Goal: Task Accomplishment & Management: Manage account settings

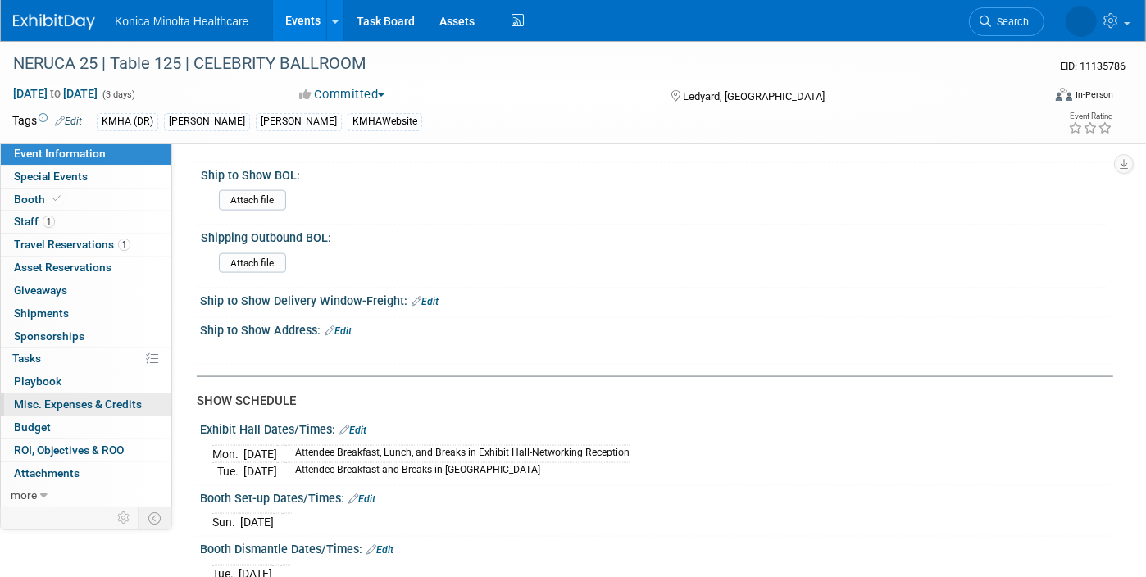
click at [41, 403] on span "Misc. Expenses & Credits 0" at bounding box center [78, 404] width 128 height 13
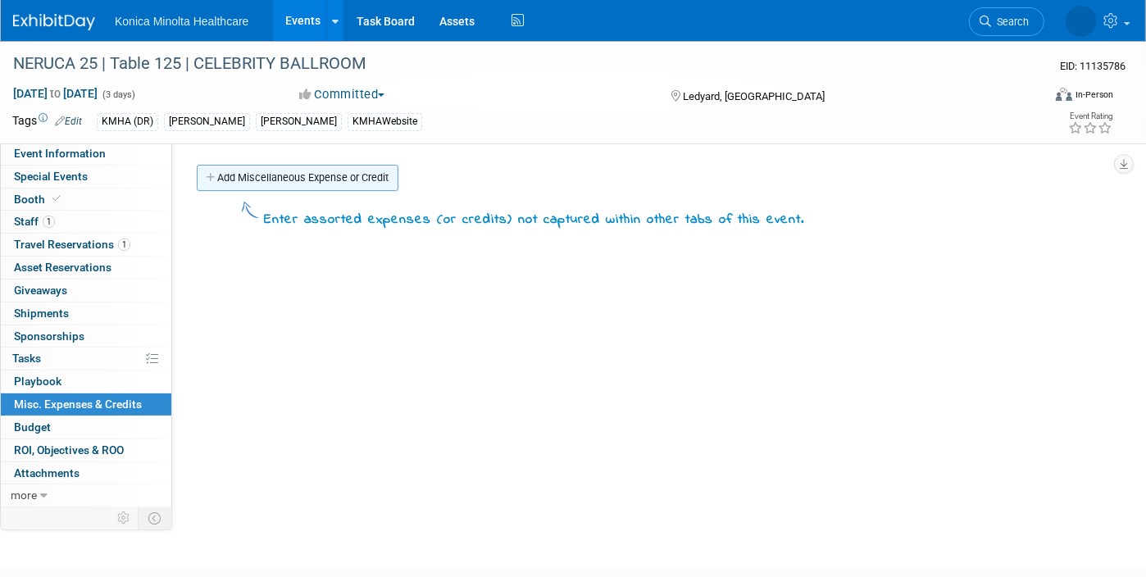
click at [252, 168] on link "Add Miscellaneous Expense or Credit" at bounding box center [298, 178] width 202 height 26
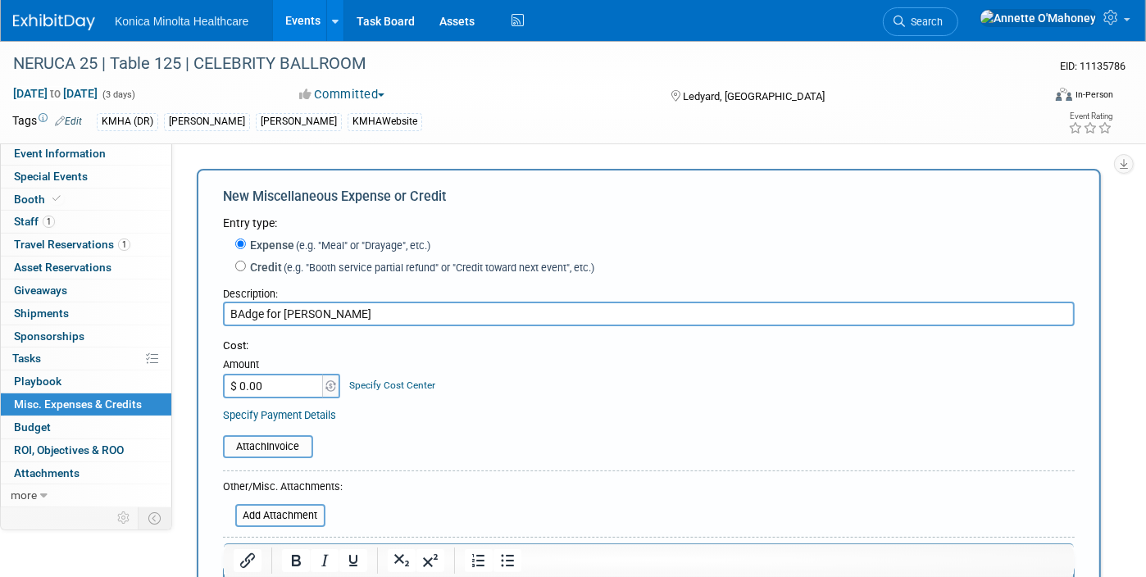
click at [238, 313] on input "BAdge for [PERSON_NAME]" at bounding box center [649, 314] width 852 height 25
type input "Badge for [PERSON_NAME]"
type input "$ 325.00"
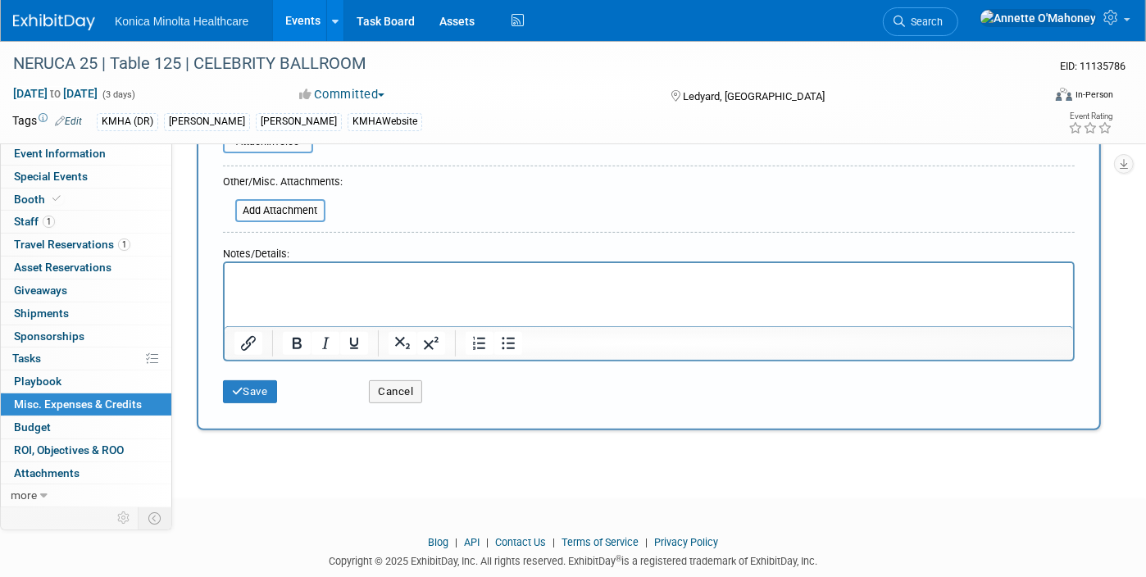
scroll to position [308, 0]
click at [256, 387] on button "Save" at bounding box center [250, 389] width 54 height 23
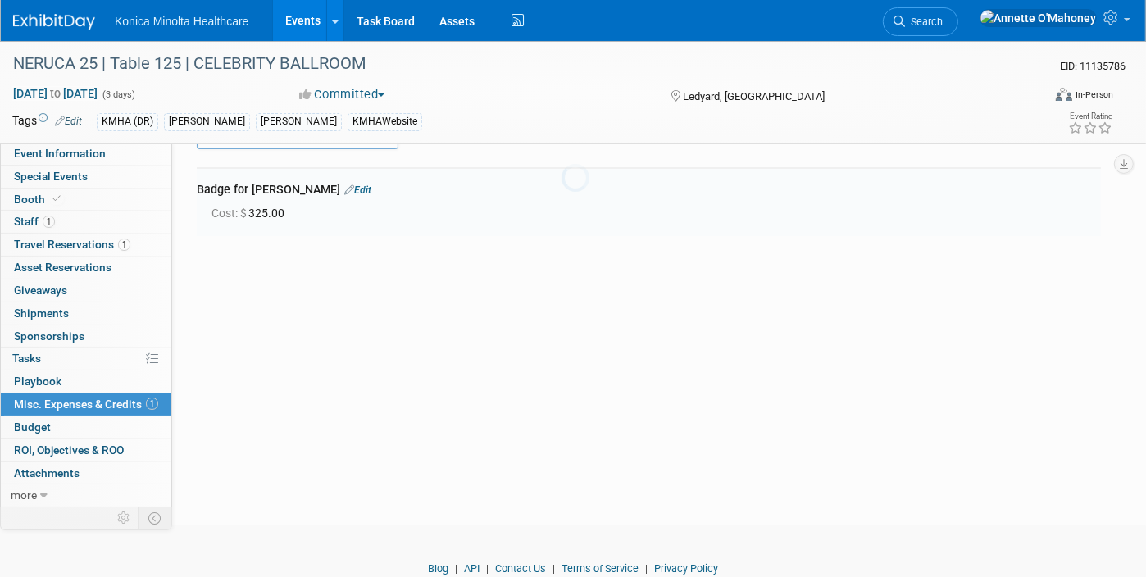
scroll to position [34, 0]
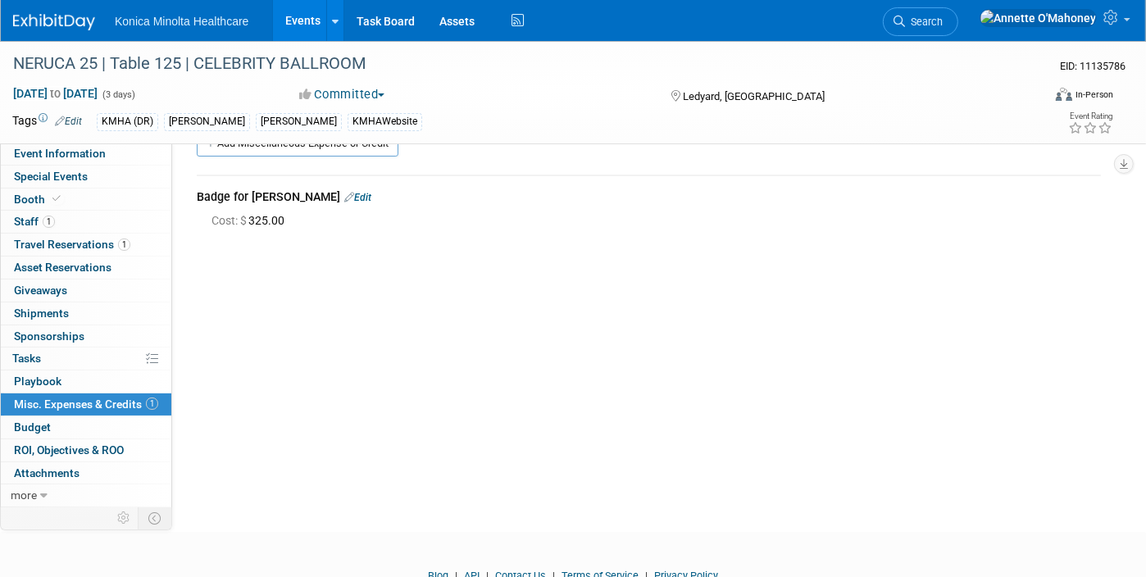
click at [371, 196] on link "Edit" at bounding box center [357, 197] width 27 height 11
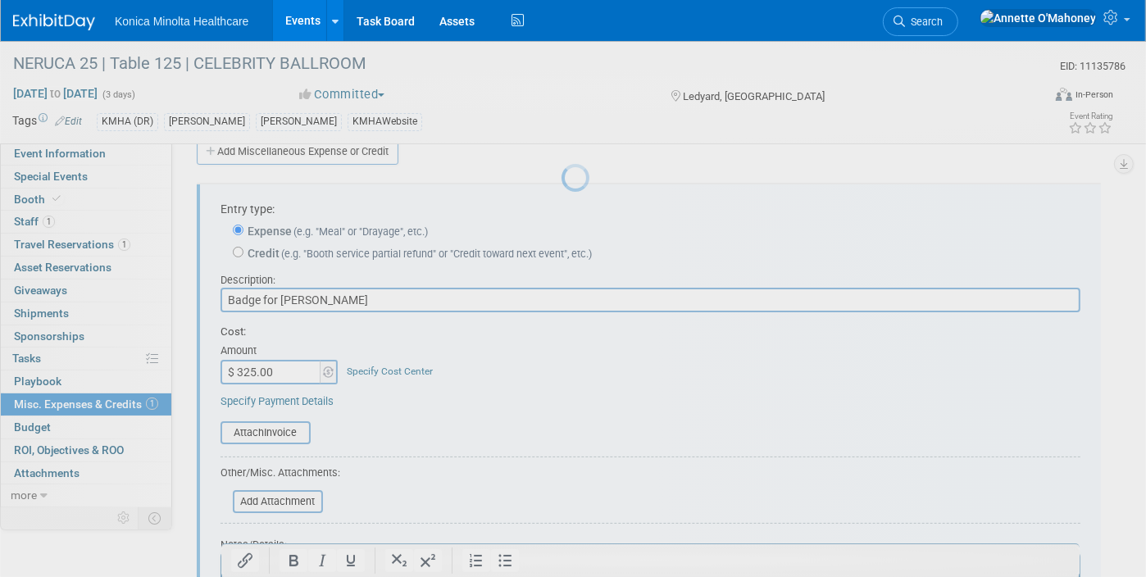
scroll to position [24, 0]
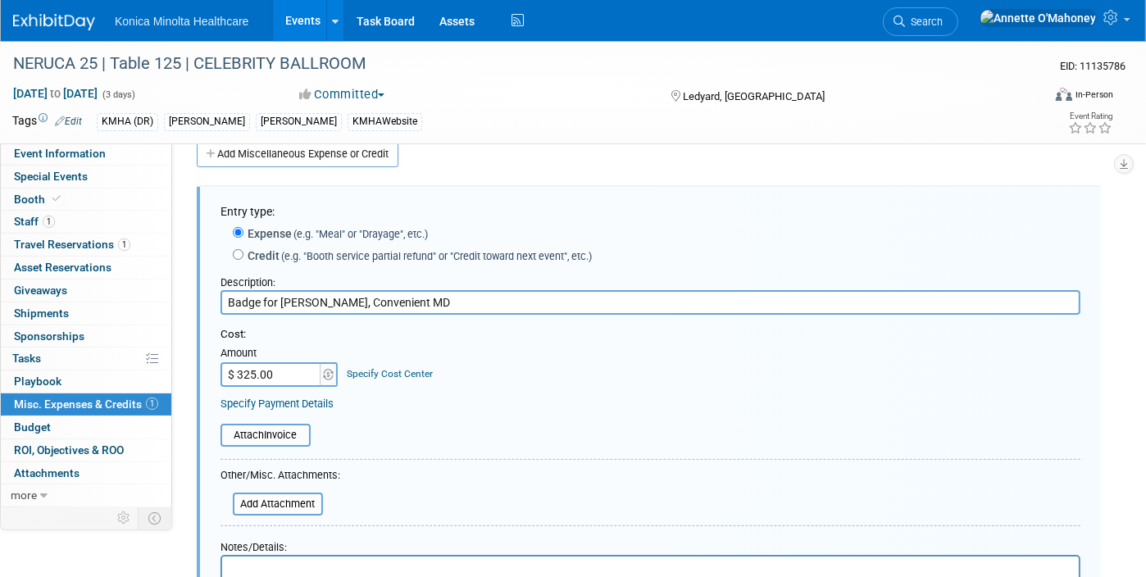
type input "Badge for [PERSON_NAME], Convenient MD"
click at [407, 562] on html at bounding box center [649, 568] width 857 height 23
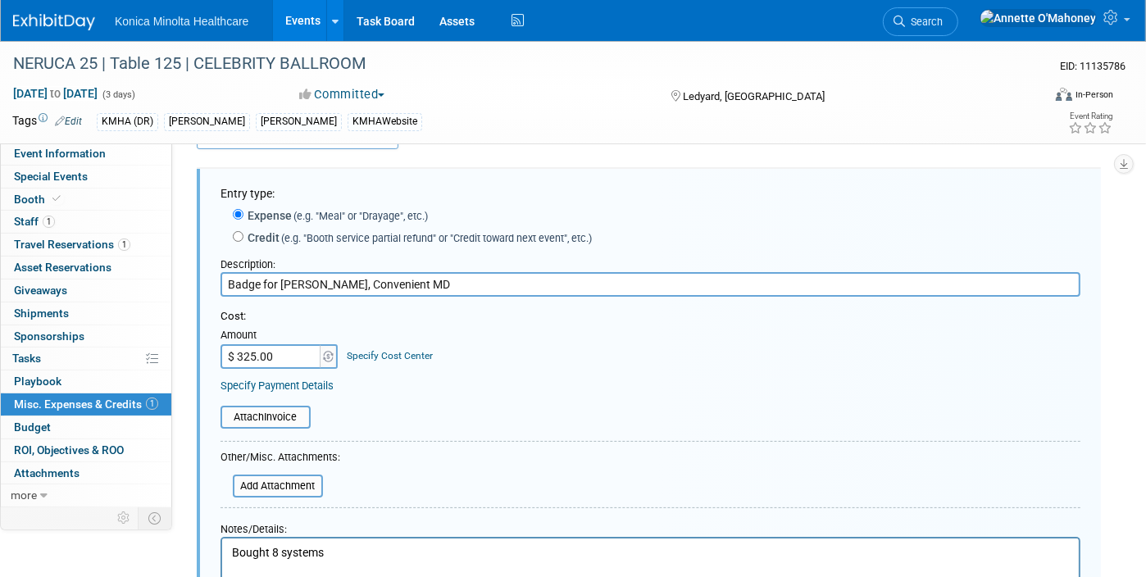
scroll to position [325, 0]
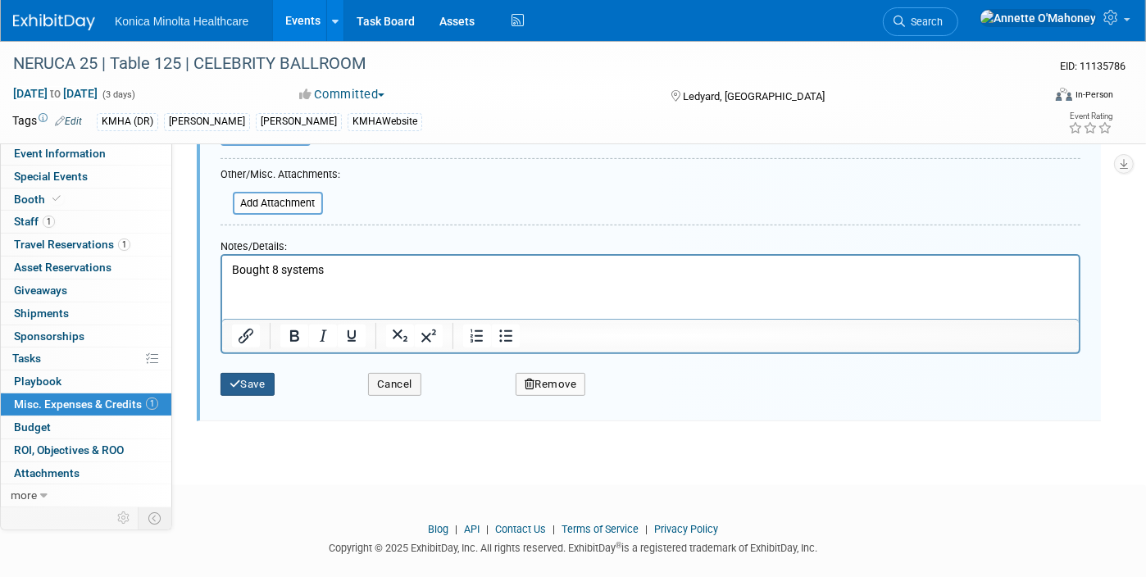
click at [253, 374] on button "Save" at bounding box center [248, 384] width 54 height 23
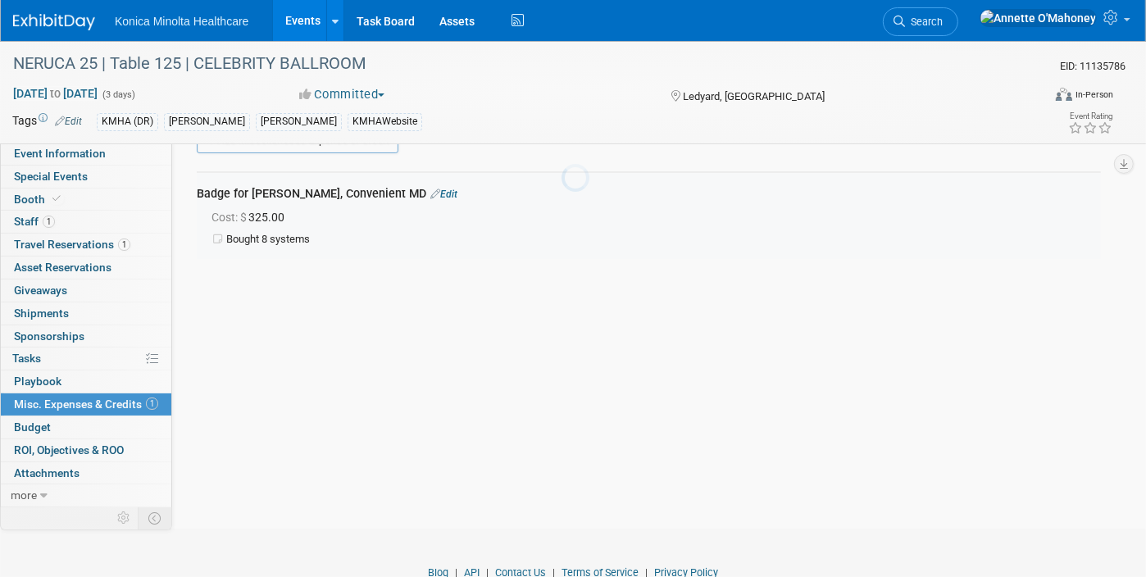
scroll to position [24, 0]
